Goal: Check status: Check status

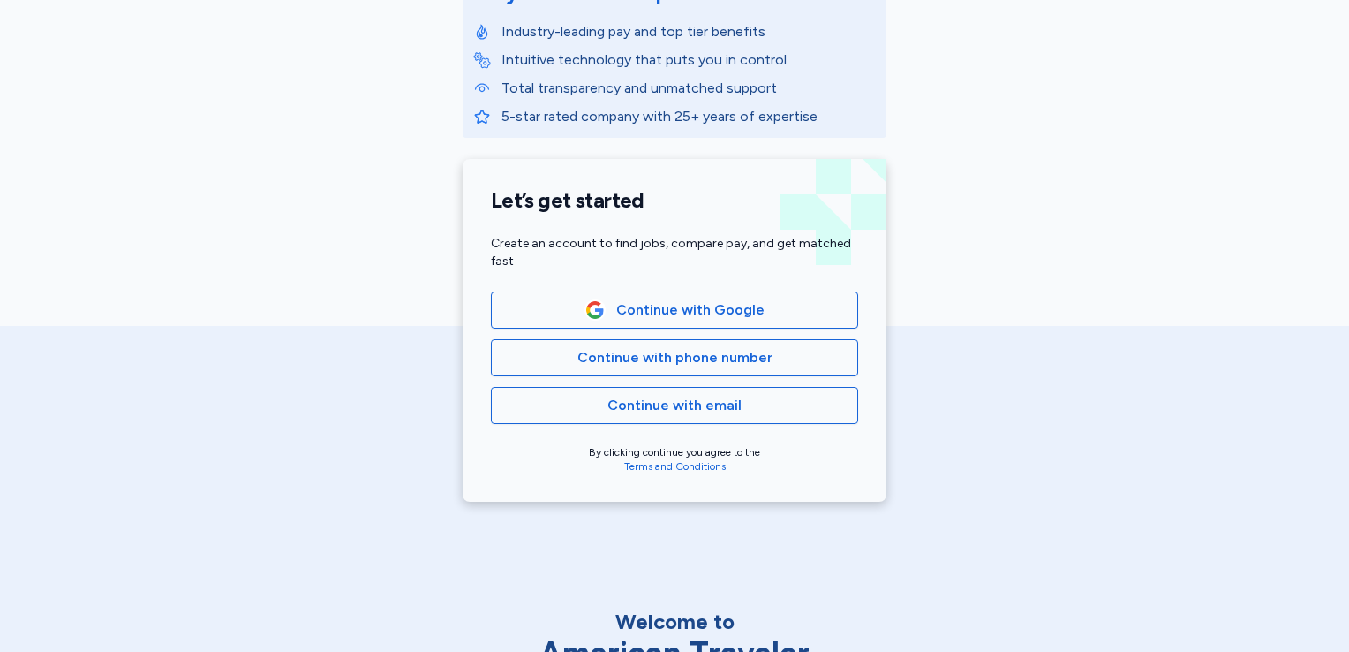
scroll to position [272, 0]
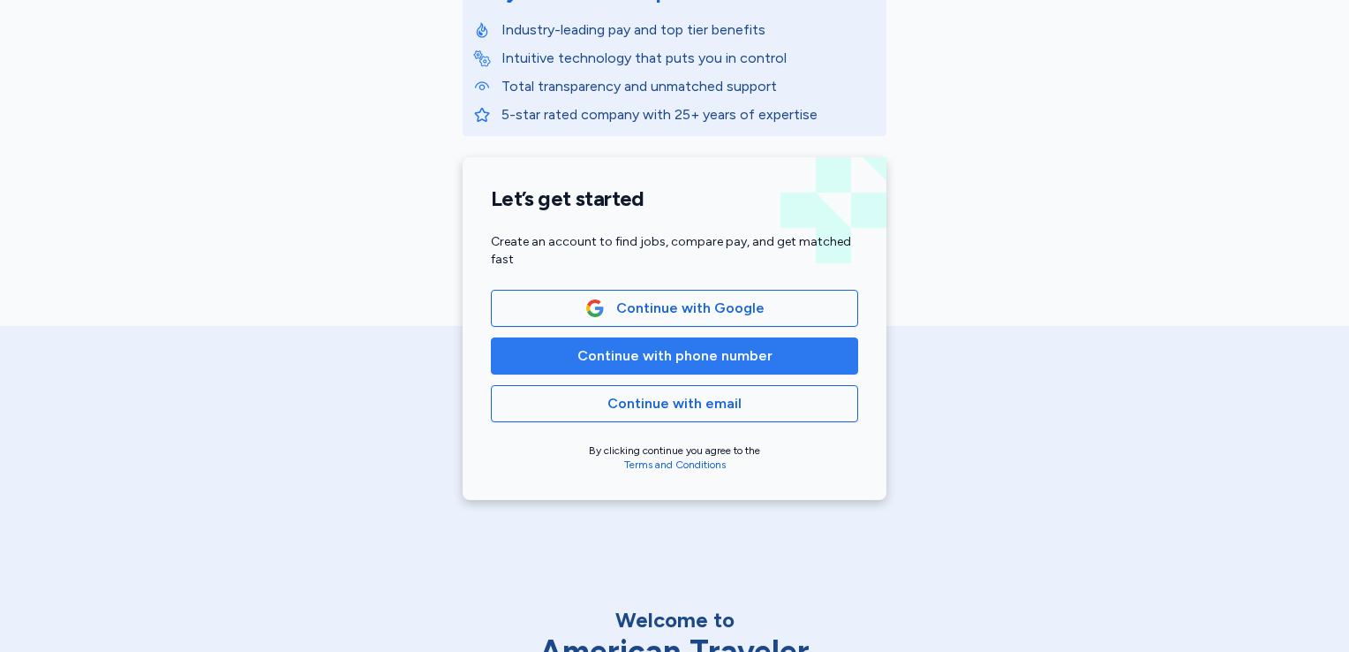
click at [698, 352] on span "Continue with phone number" at bounding box center [674, 355] width 195 height 21
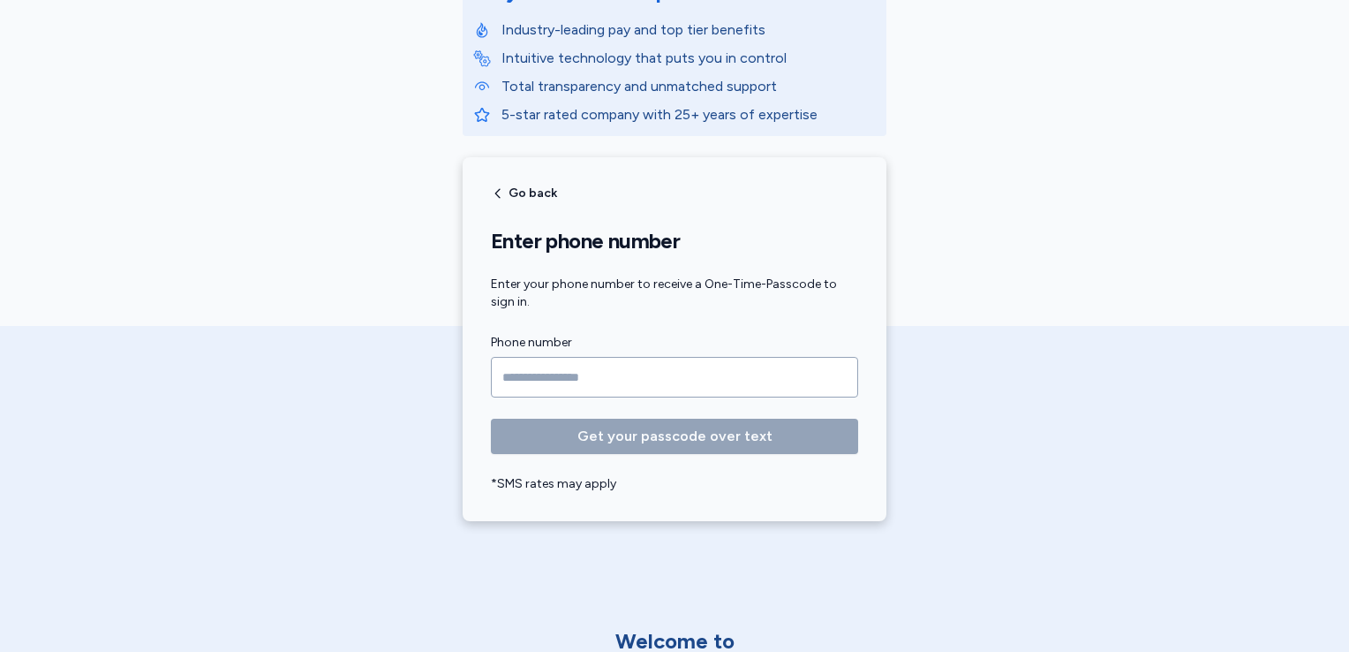
click at [505, 380] on input "Phone number" at bounding box center [674, 377] width 367 height 41
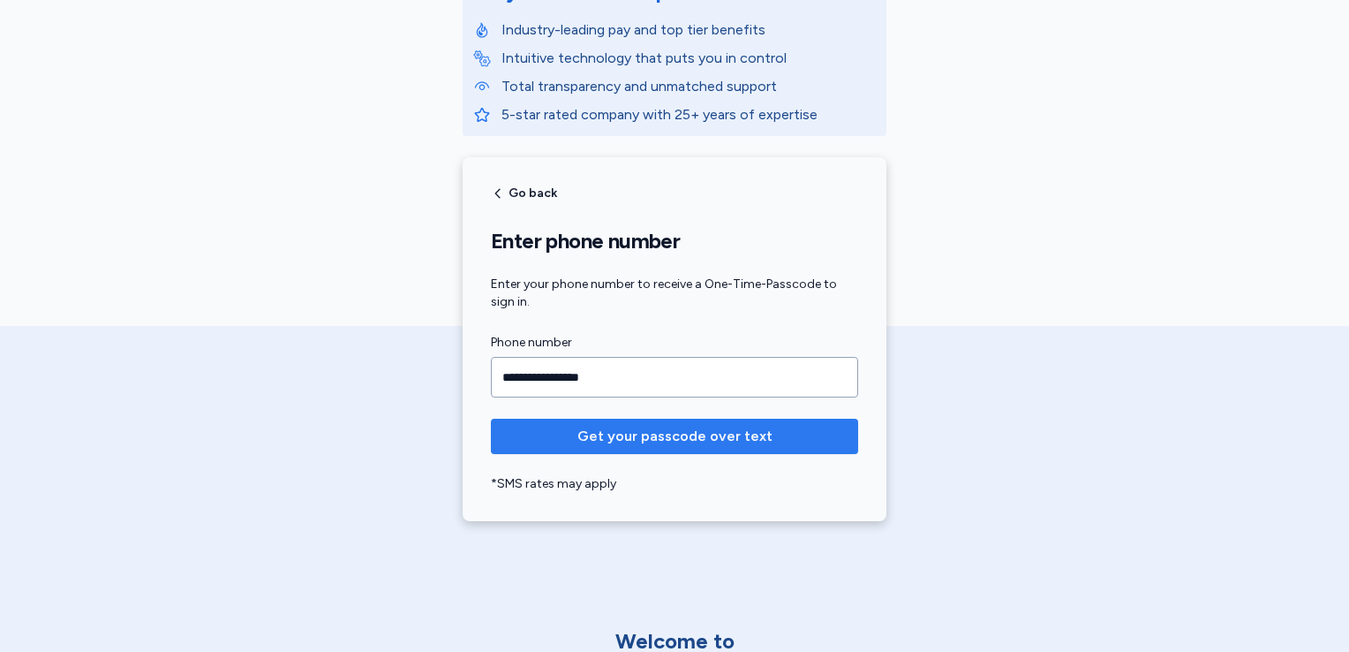
type input "**********"
click at [555, 426] on span "Get your passcode over text" at bounding box center [674, 436] width 339 height 21
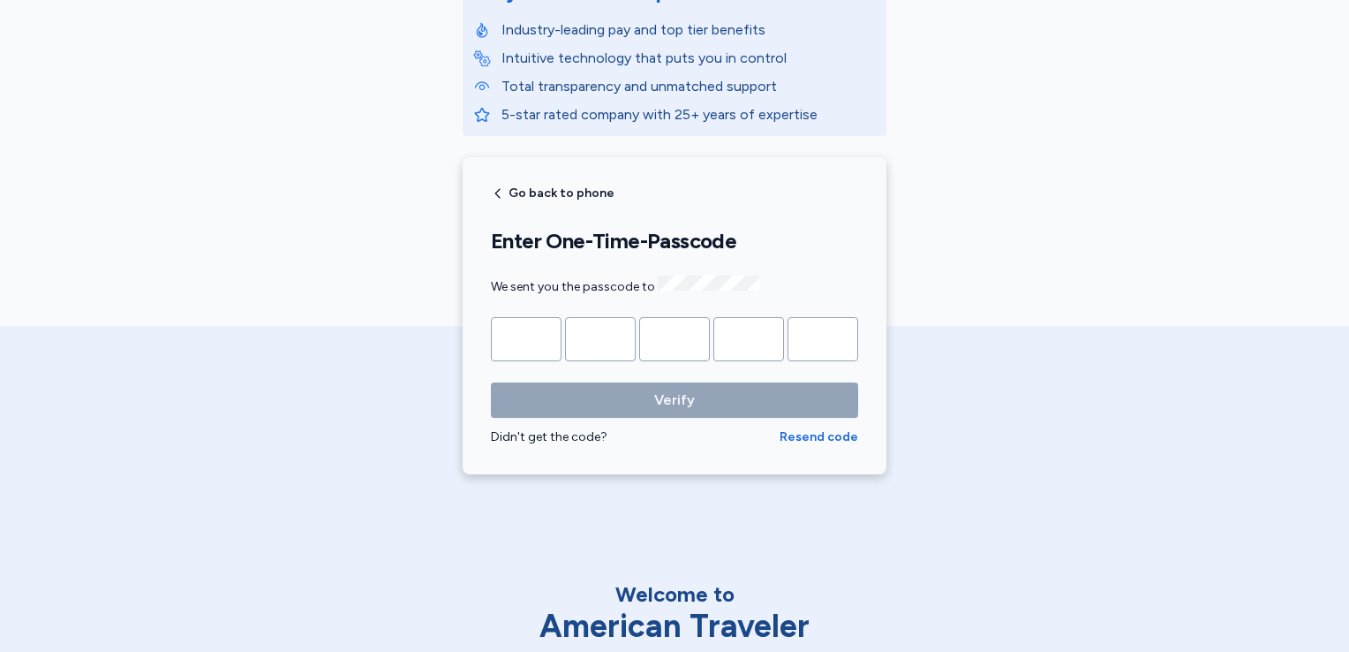
drag, startPoint x: 539, startPoint y: 334, endPoint x: 513, endPoint y: 339, distance: 27.0
click at [513, 339] on input "Please enter OTP character 1" at bounding box center [526, 339] width 71 height 44
type input "*"
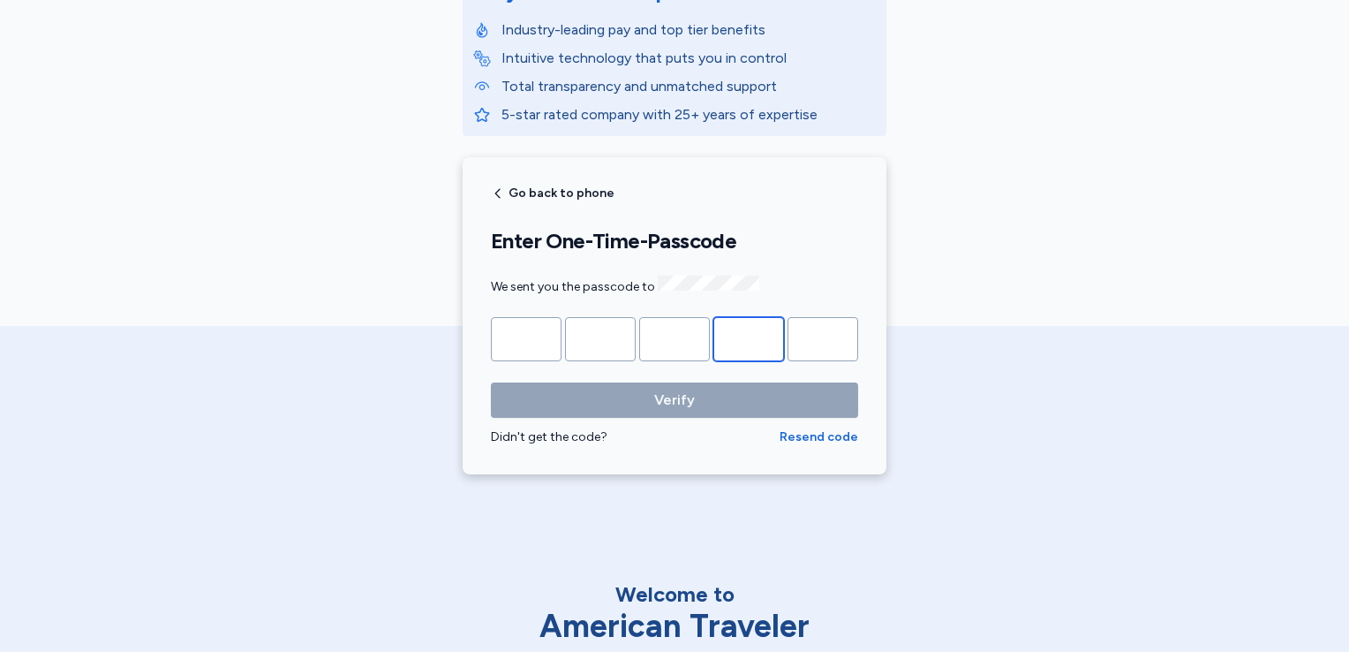
type input "*"
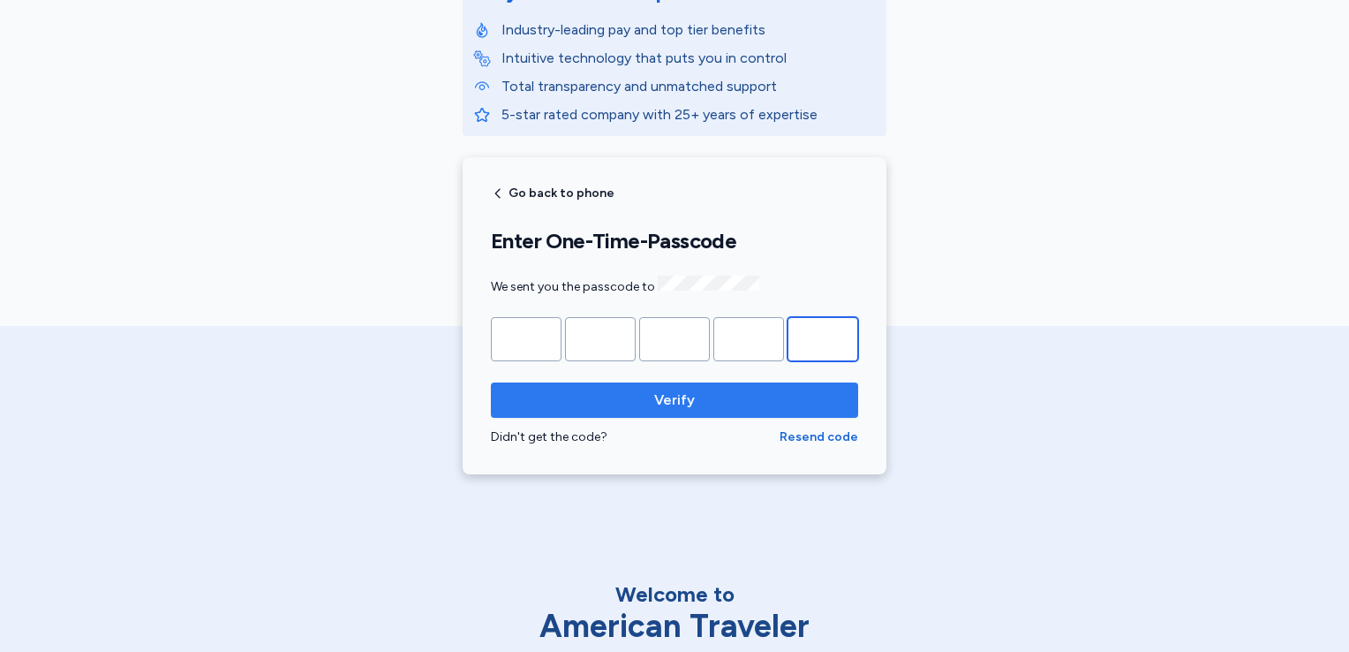
type input "*"
click at [657, 382] on button "Verify" at bounding box center [674, 399] width 367 height 35
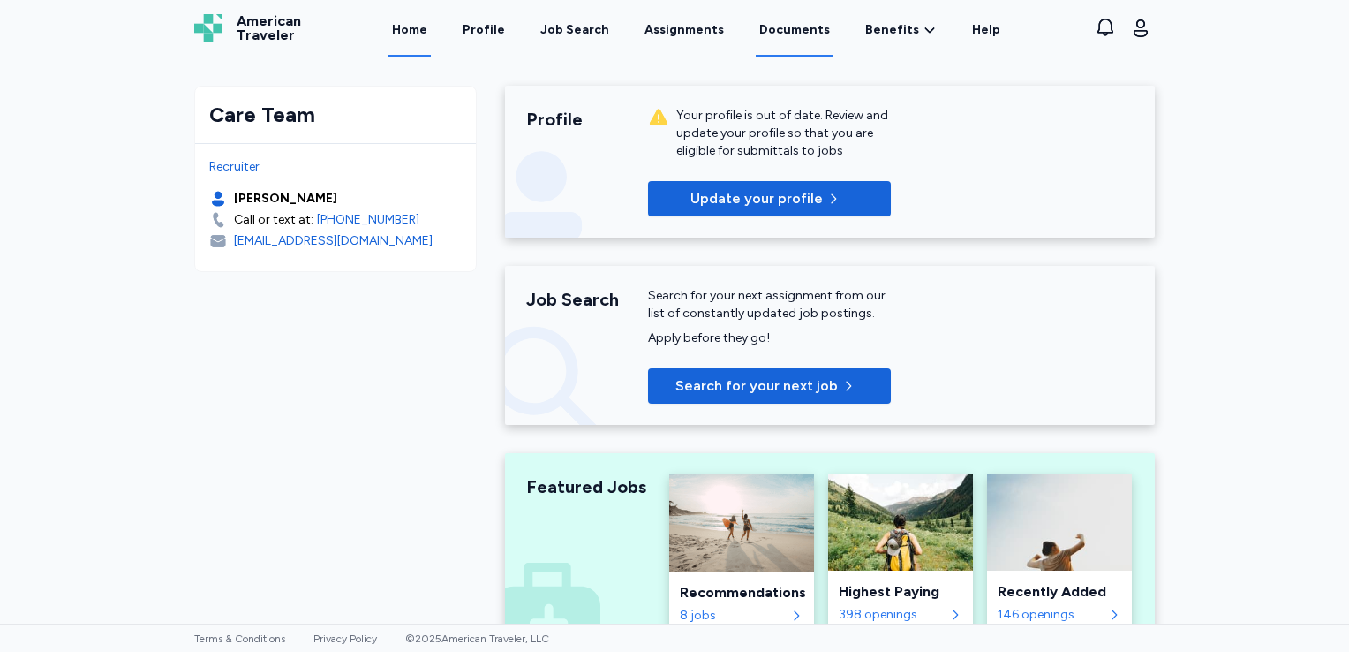
click at [788, 24] on link "Documents" at bounding box center [795, 29] width 78 height 55
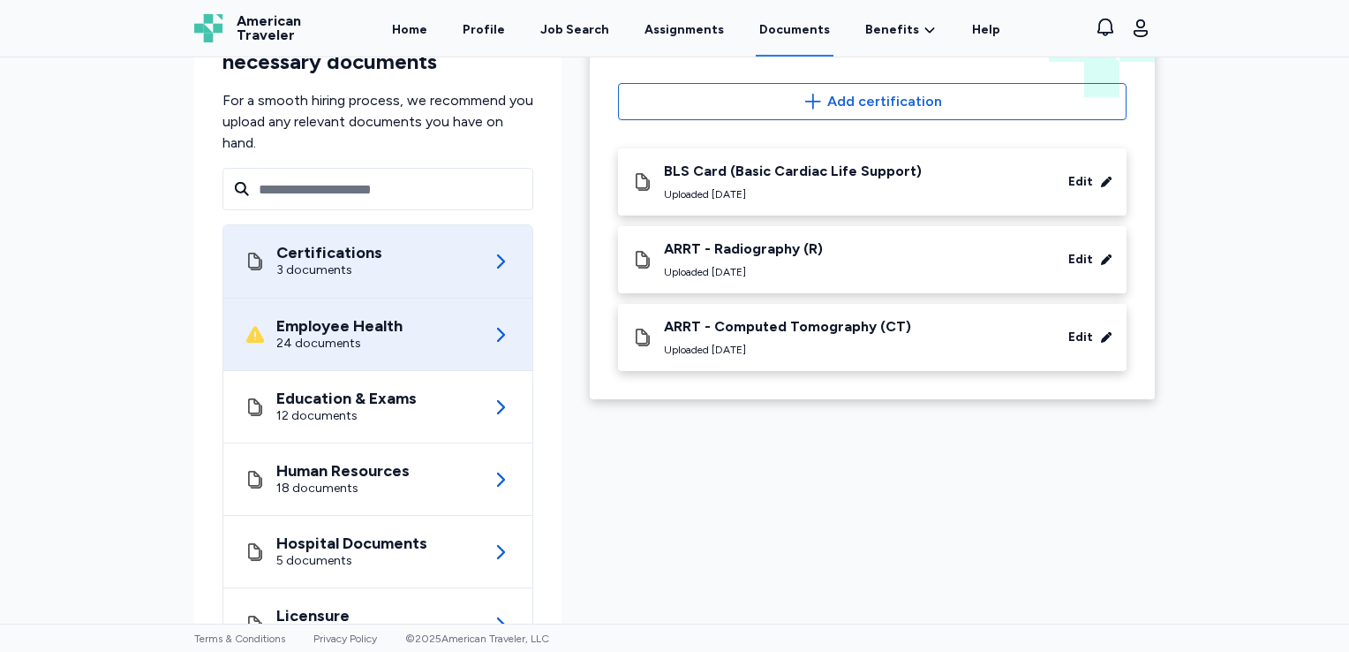
scroll to position [95, 0]
click at [446, 348] on div "Employee Health 24 documents" at bounding box center [378, 334] width 267 height 72
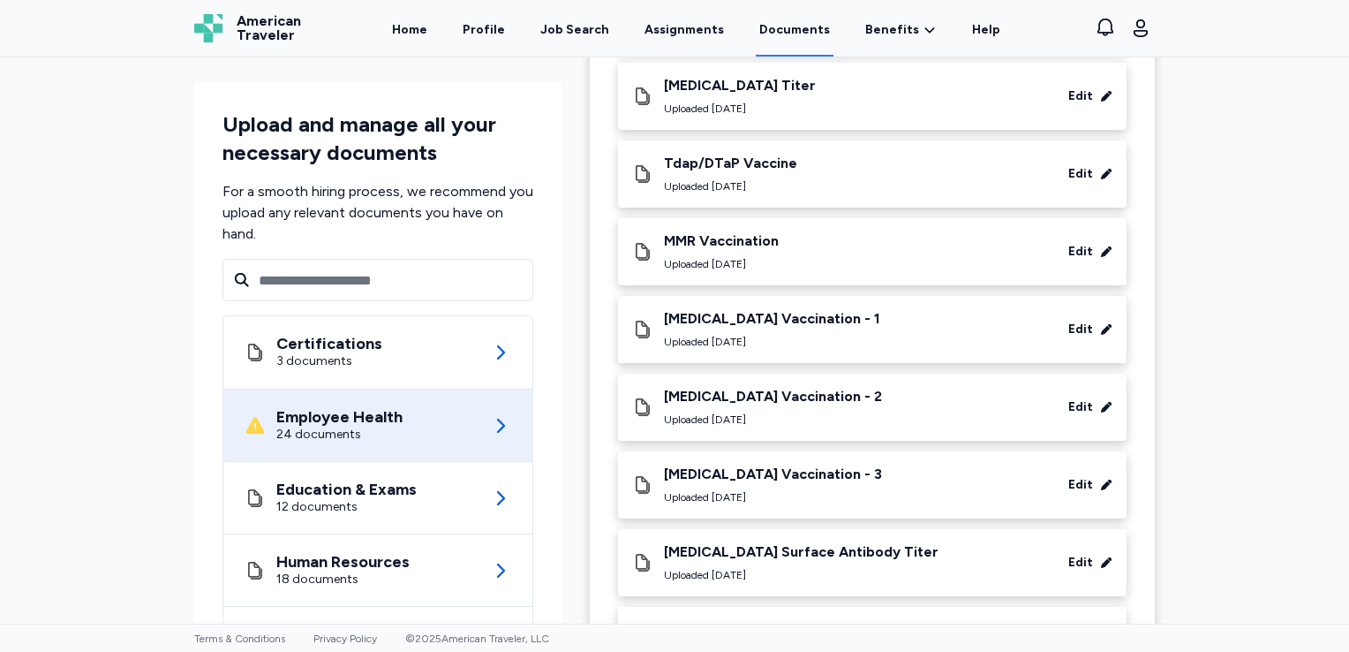
scroll to position [1540, 0]
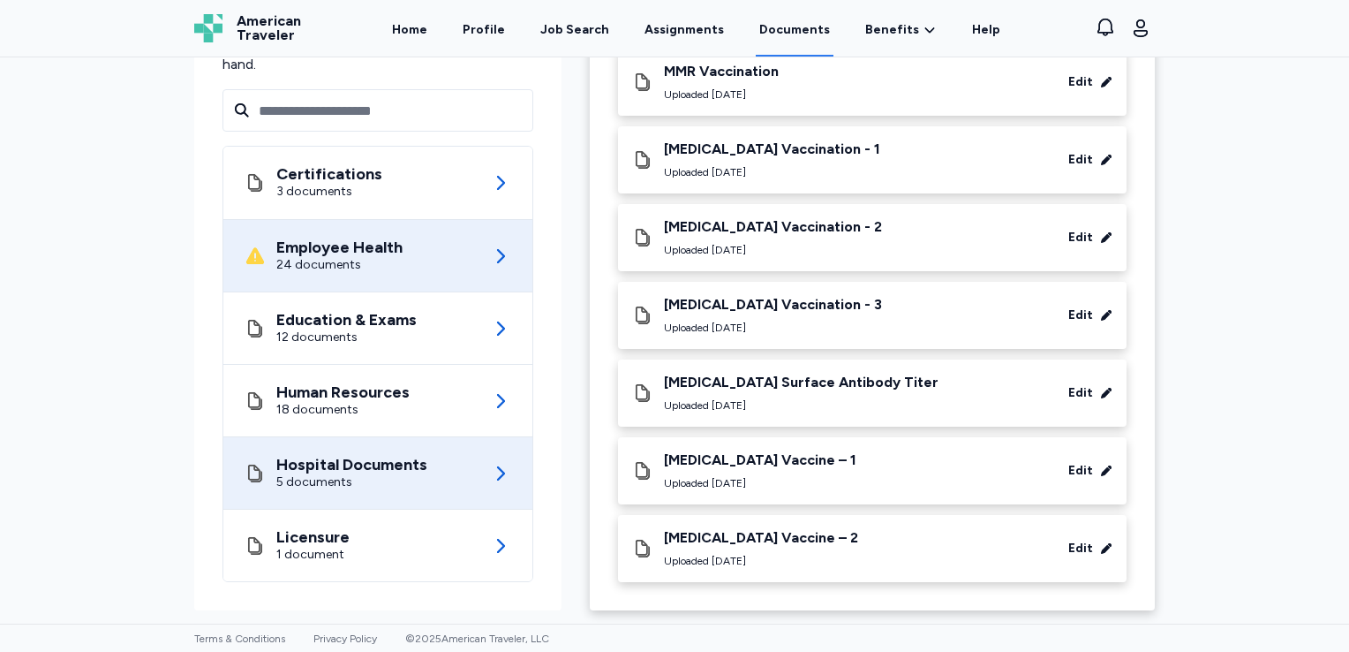
click at [426, 461] on div "Hospital Documents 5 documents" at bounding box center [378, 473] width 267 height 72
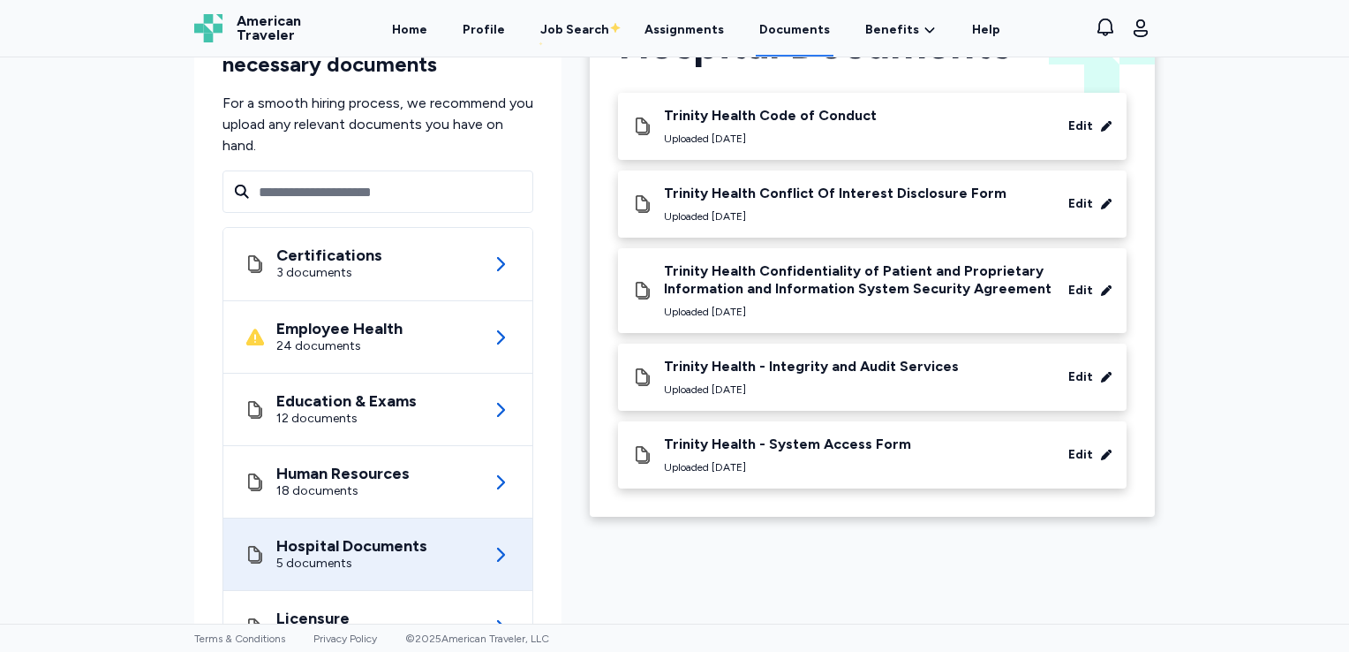
scroll to position [173, 0]
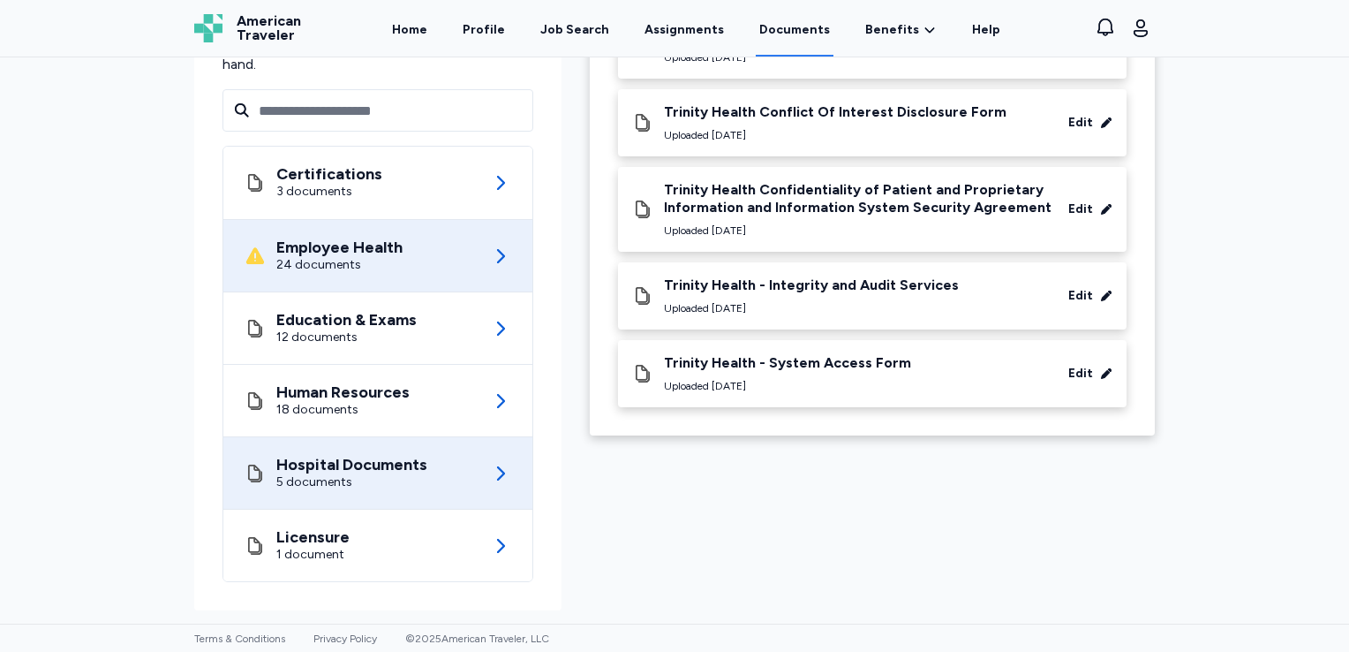
click at [461, 267] on div "Employee Health 24 documents" at bounding box center [378, 256] width 267 height 72
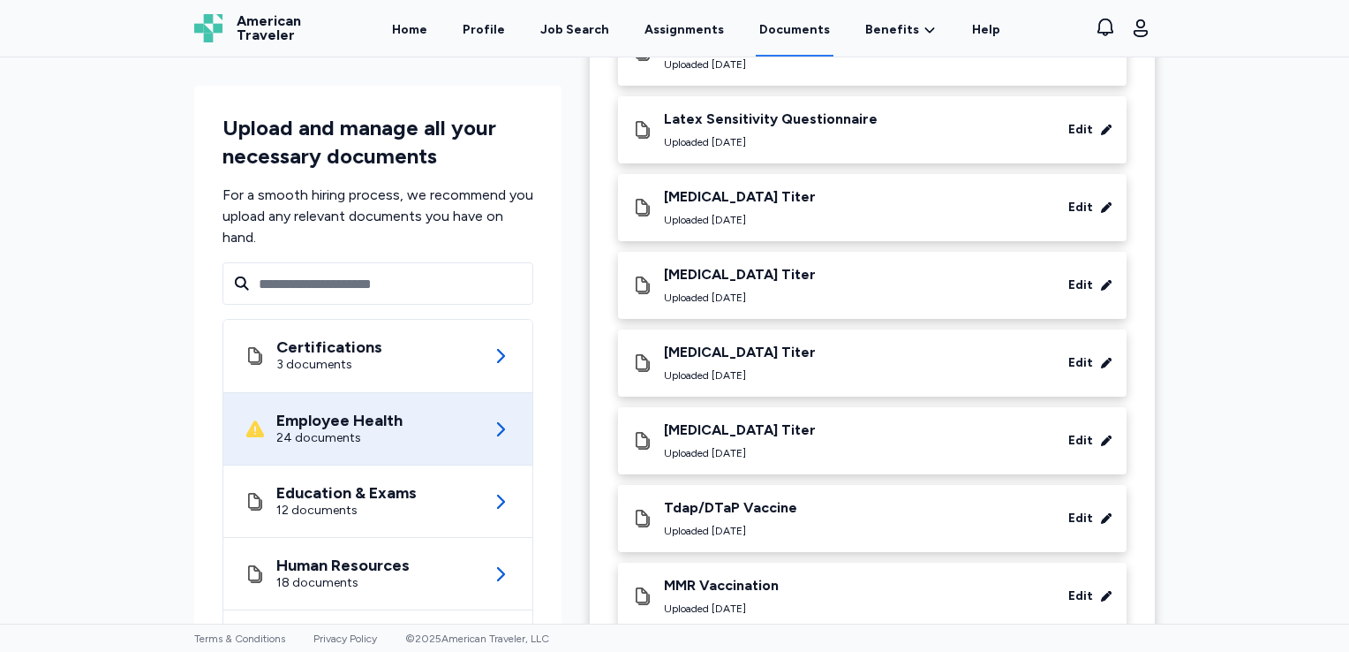
scroll to position [1027, 0]
click at [721, 183] on div "[MEDICAL_DATA] Titer Uploaded [DATE] Edit" at bounding box center [872, 206] width 509 height 67
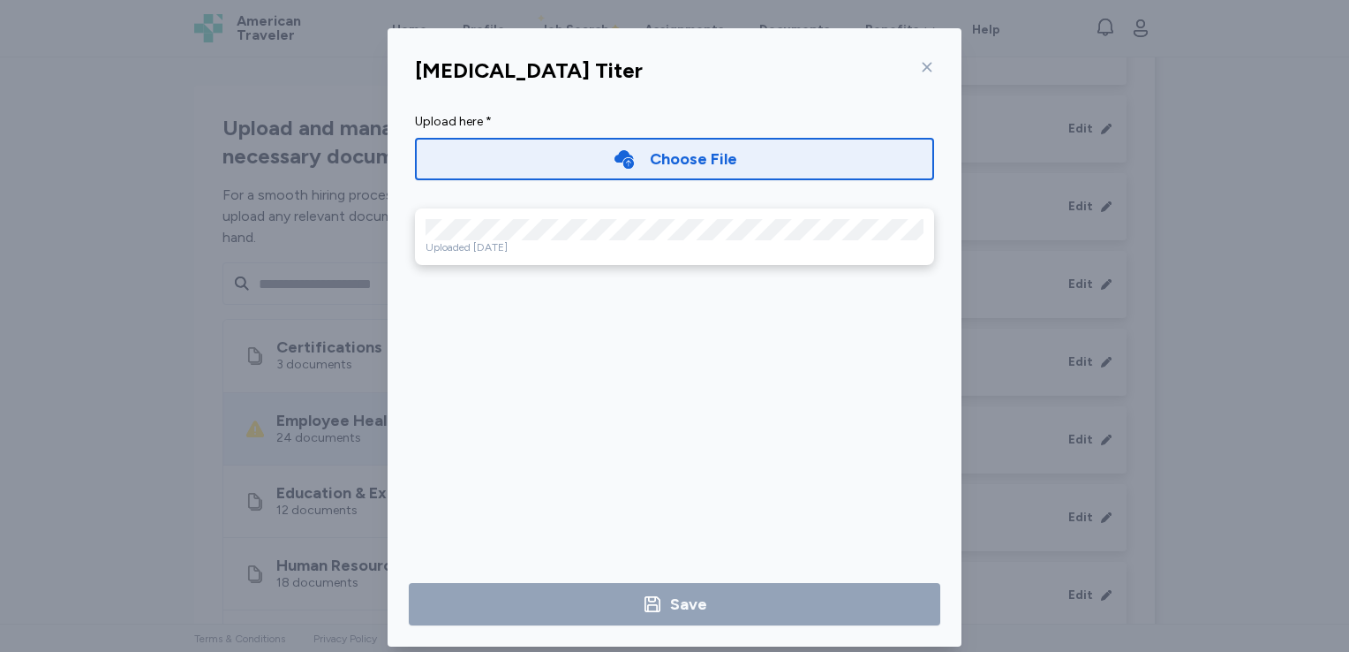
click at [913, 64] on div at bounding box center [923, 67] width 21 height 28
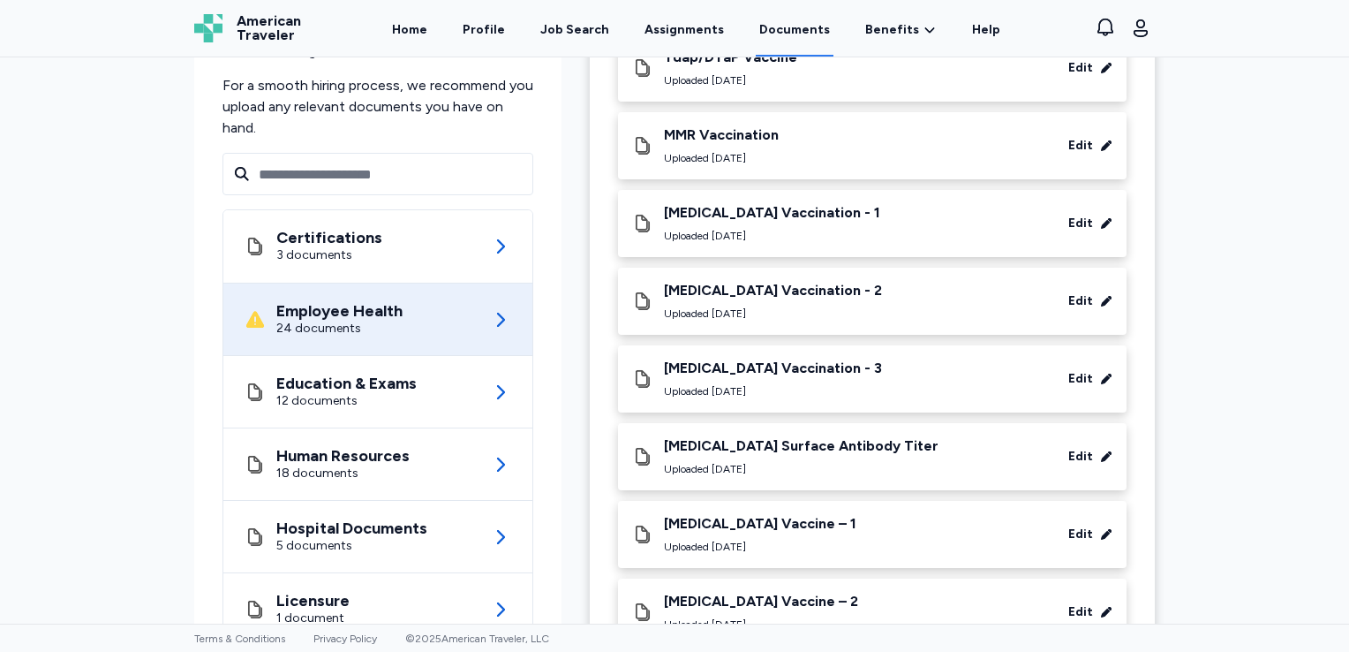
scroll to position [1540, 0]
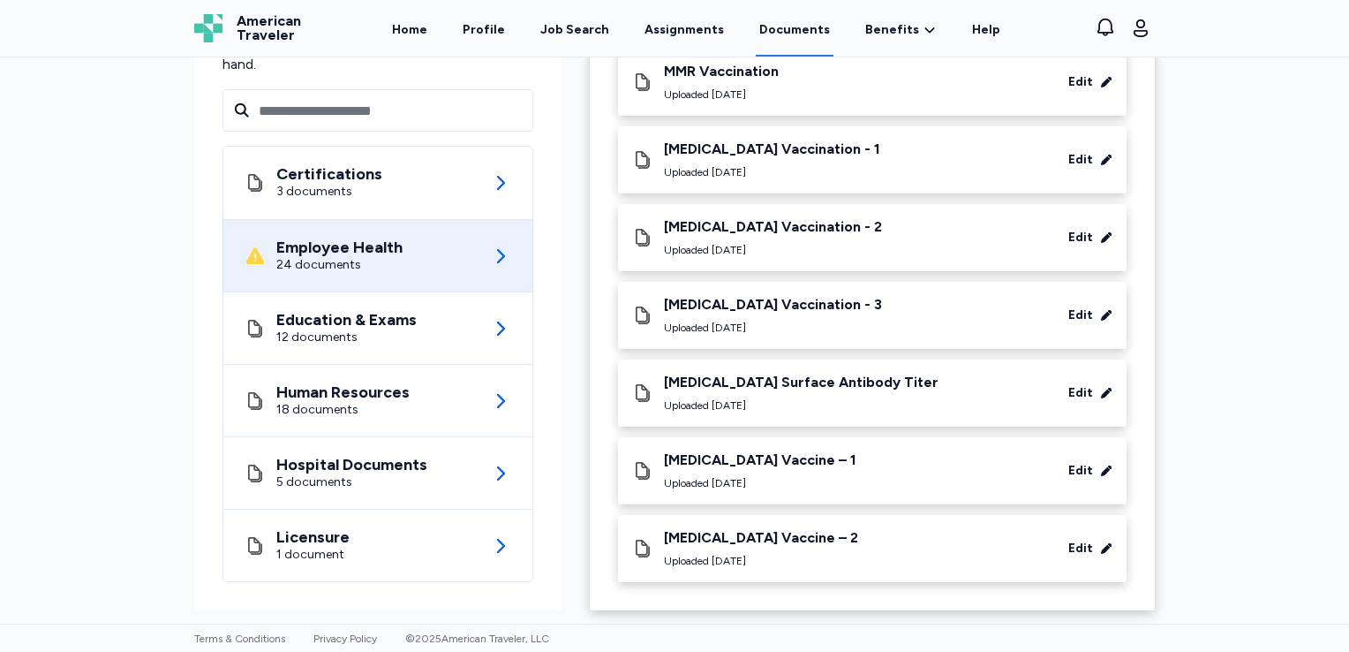
click at [837, 400] on div "Uploaded [DATE]" at bounding box center [801, 405] width 275 height 14
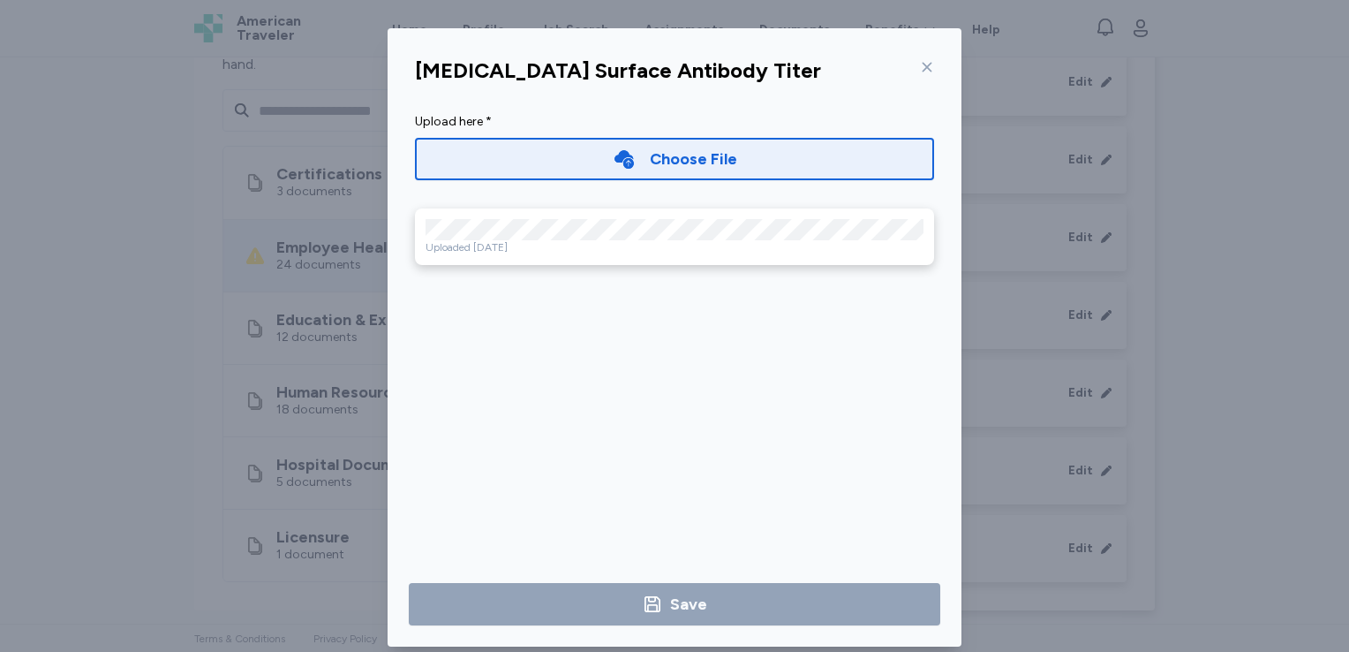
click at [592, 260] on div "Uploaded [DATE]" at bounding box center [674, 236] width 519 height 57
click at [922, 70] on icon at bounding box center [927, 67] width 14 height 14
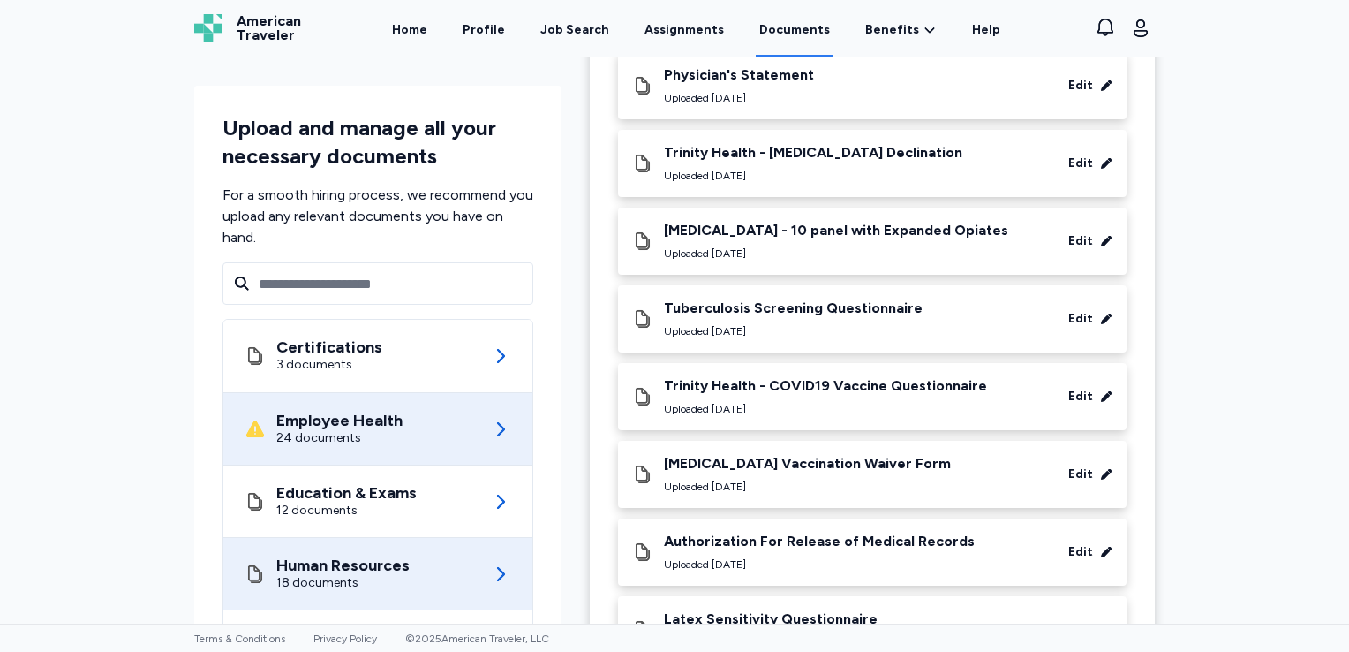
scroll to position [530, 0]
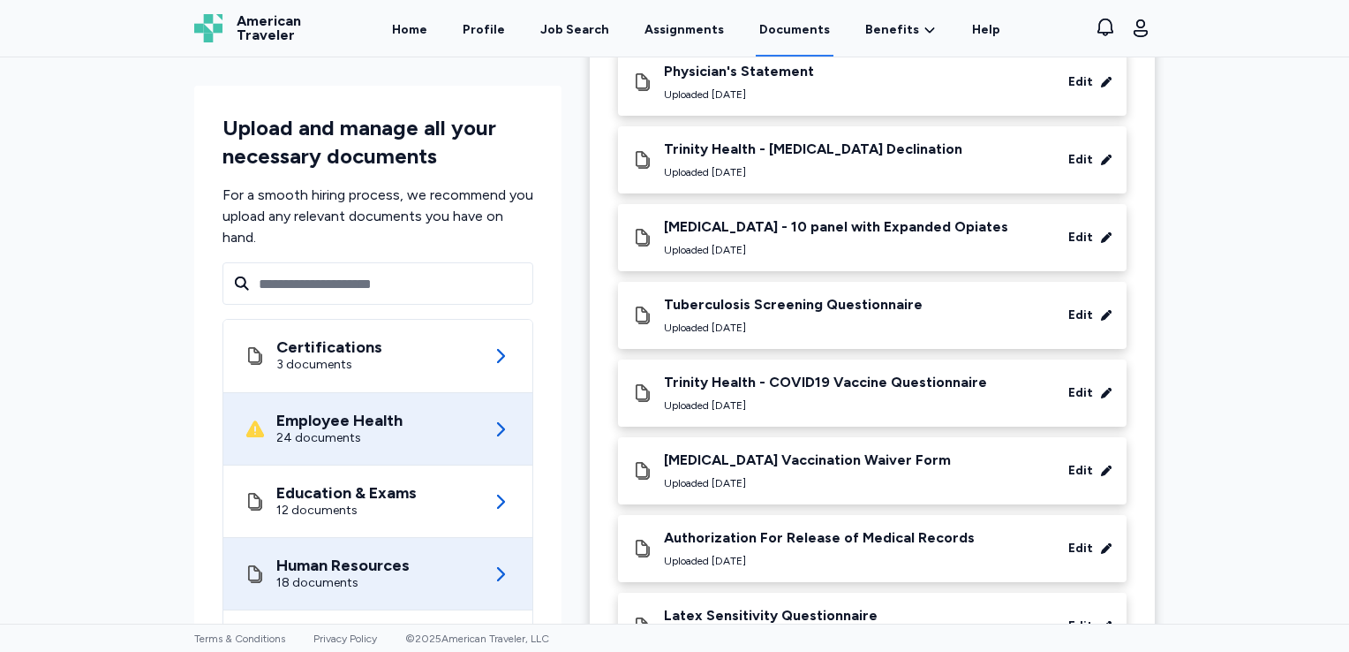
drag, startPoint x: 384, startPoint y: 564, endPoint x: 395, endPoint y: 571, distance: 12.7
click at [384, 564] on div "Human Resources" at bounding box center [342, 565] width 133 height 18
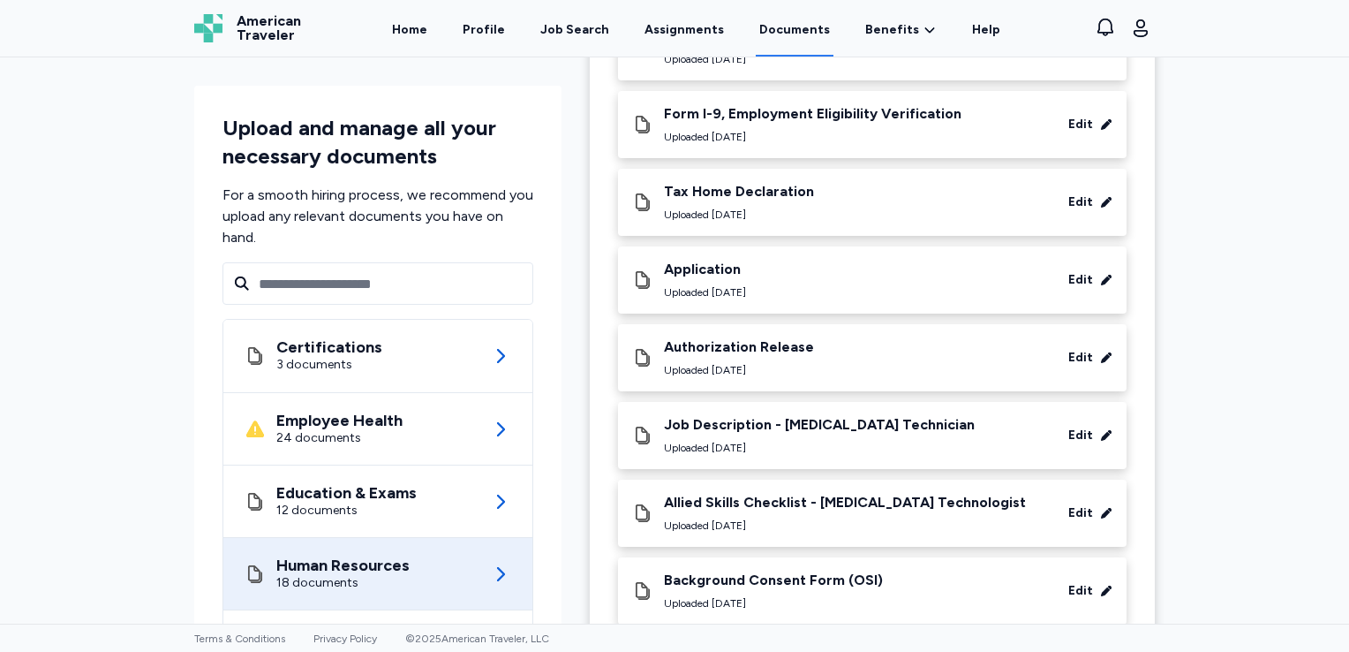
scroll to position [441, 0]
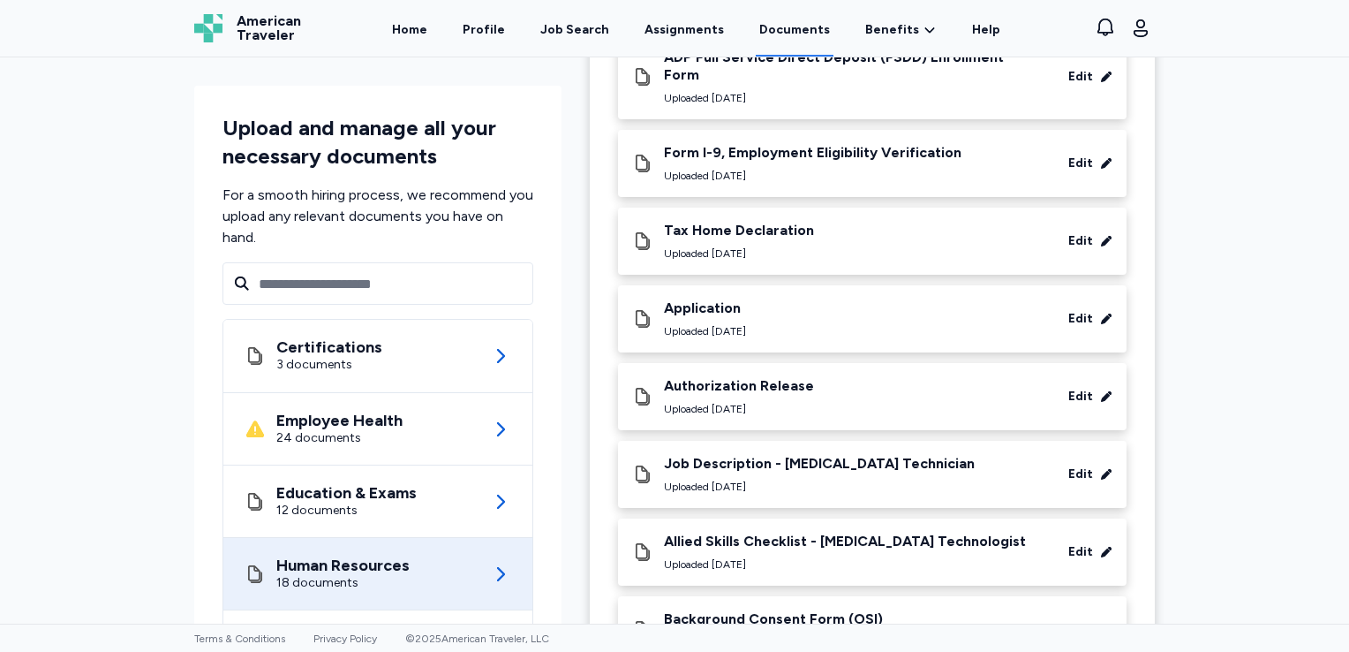
click at [880, 169] on div "Uploaded [DATE]" at bounding box center [813, 176] width 298 height 14
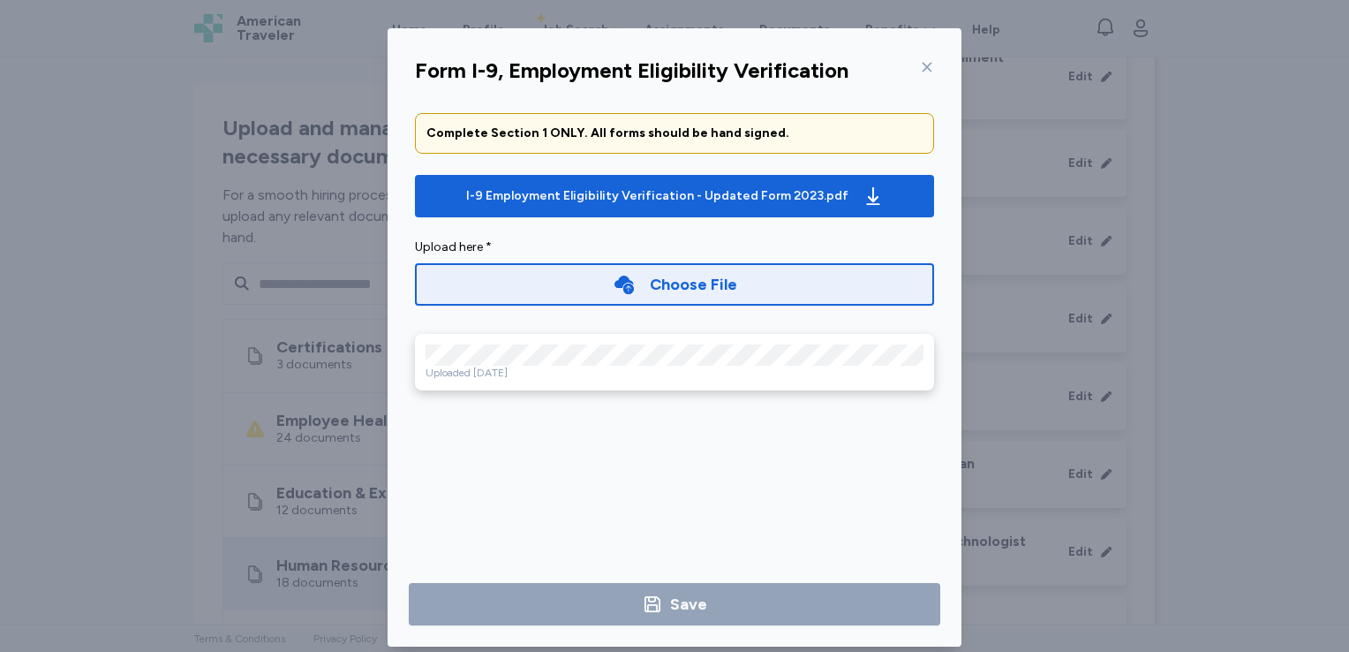
click at [532, 366] on div "Uploaded [DATE]" at bounding box center [675, 373] width 498 height 14
click at [921, 72] on icon at bounding box center [927, 67] width 14 height 14
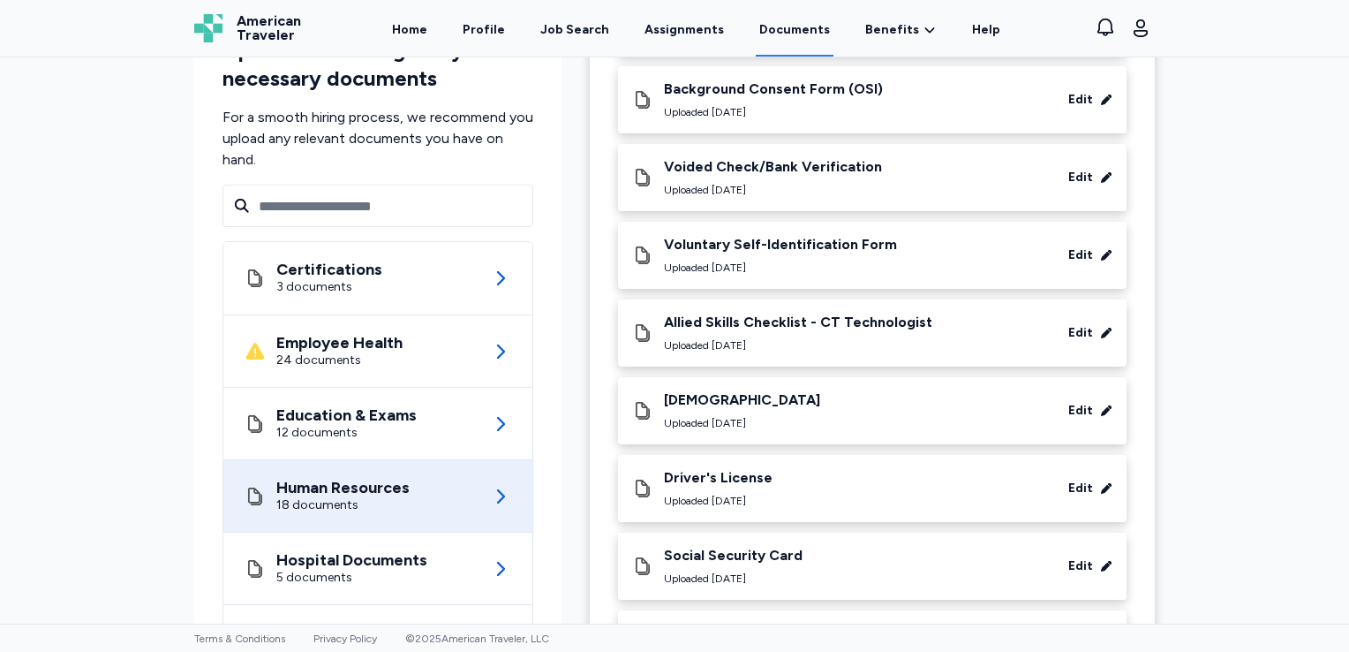
scroll to position [1049, 0]
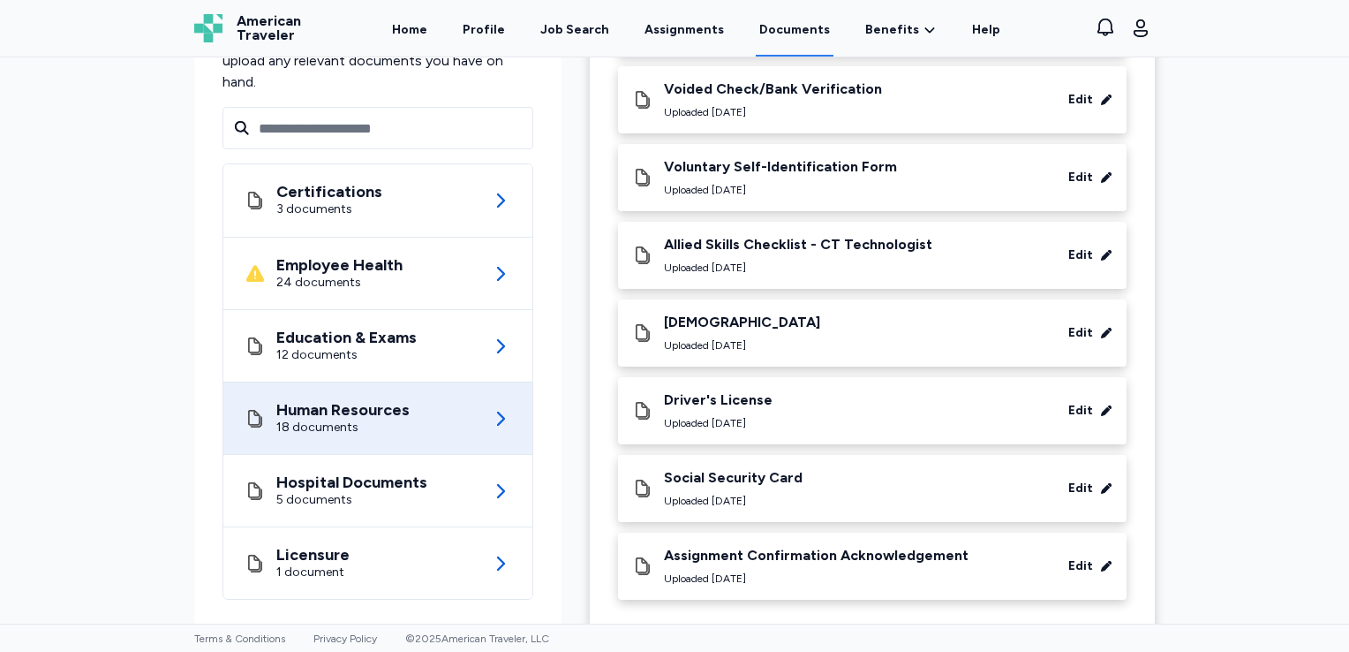
click at [848, 313] on div "[DEMOGRAPHIC_DATA] Uploaded [DATE] Edit" at bounding box center [872, 332] width 480 height 39
